Goal: Find contact information: Find contact information

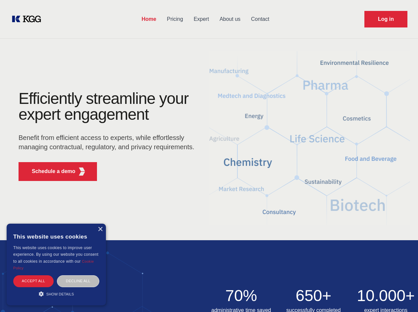
click at [209, 156] on div "Efficiently streamline your expert engagement Benefit from efficient access to …" at bounding box center [108, 139] width 201 height 96
click at [50, 171] on p "Schedule a demo" at bounding box center [54, 171] width 44 height 8
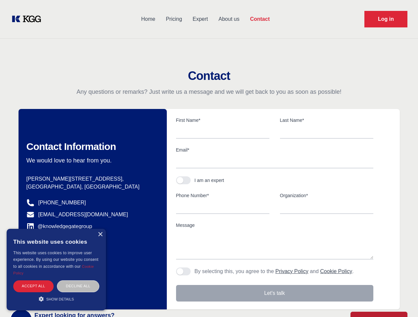
click at [100, 229] on div "× This website uses cookies This website uses cookies to improve user experienc…" at bounding box center [56, 270] width 99 height 82
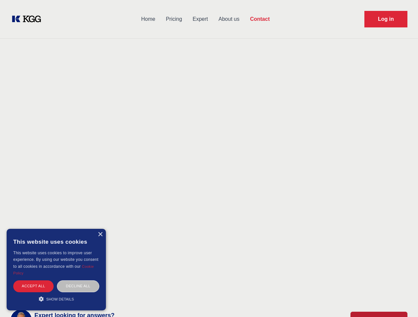
click at [33, 281] on div "Accept all" at bounding box center [33, 287] width 40 height 12
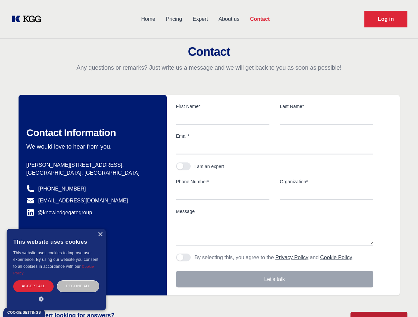
click at [78, 281] on div "Contact Information We would love to hear from you. Postal address [PERSON_NAME…" at bounding box center [93, 195] width 148 height 201
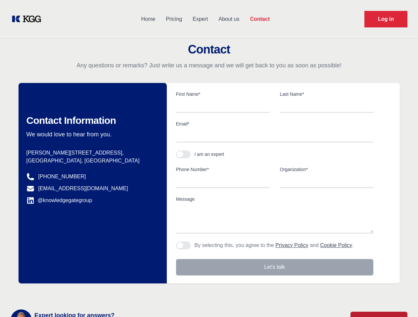
click at [56, 294] on main "Contact Any questions or remarks? Just write us a message and we will get back …" at bounding box center [209, 172] width 418 height 344
